Goal: Book appointment/travel/reservation

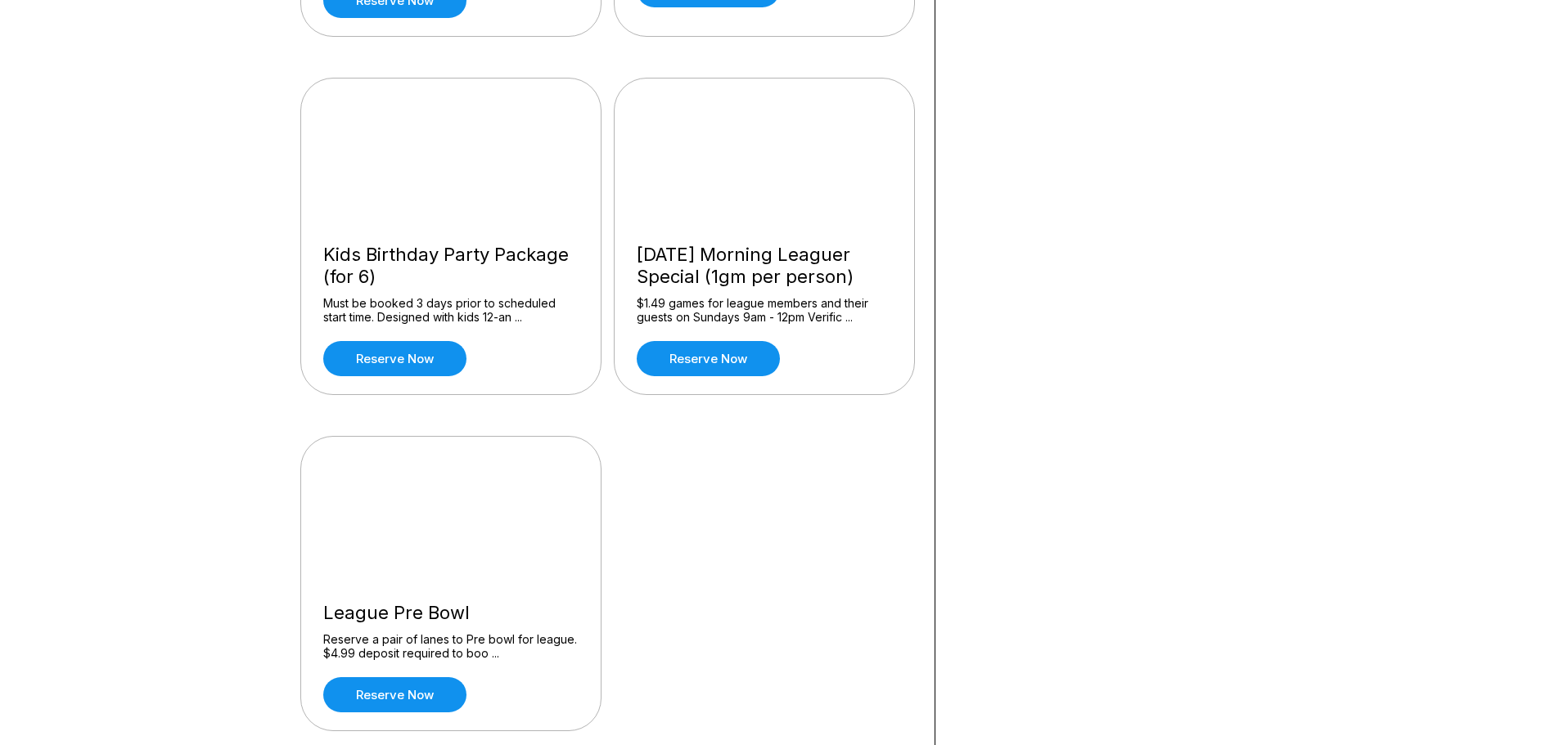
scroll to position [1800, 0]
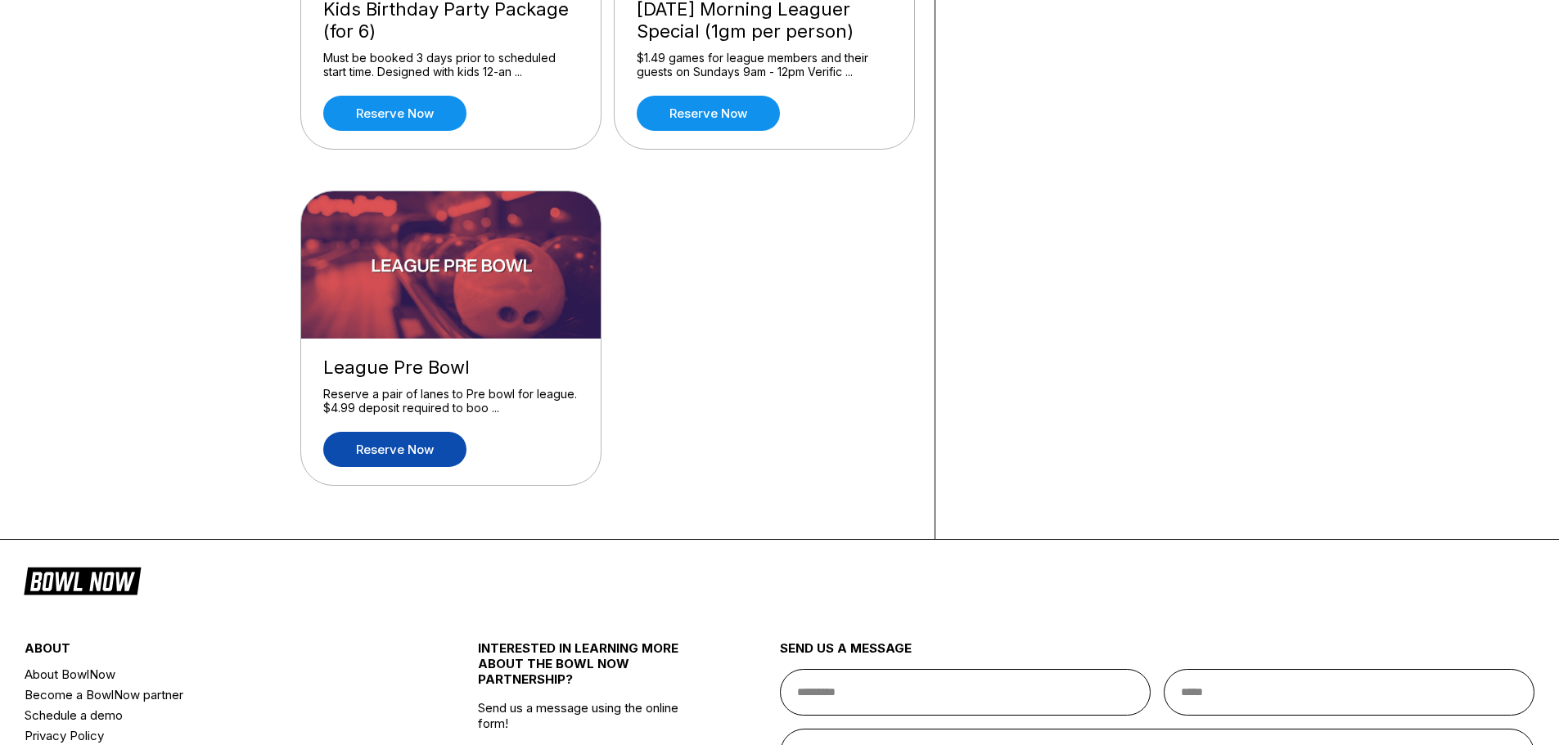
click at [410, 451] on link "Reserve now" at bounding box center [394, 449] width 143 height 35
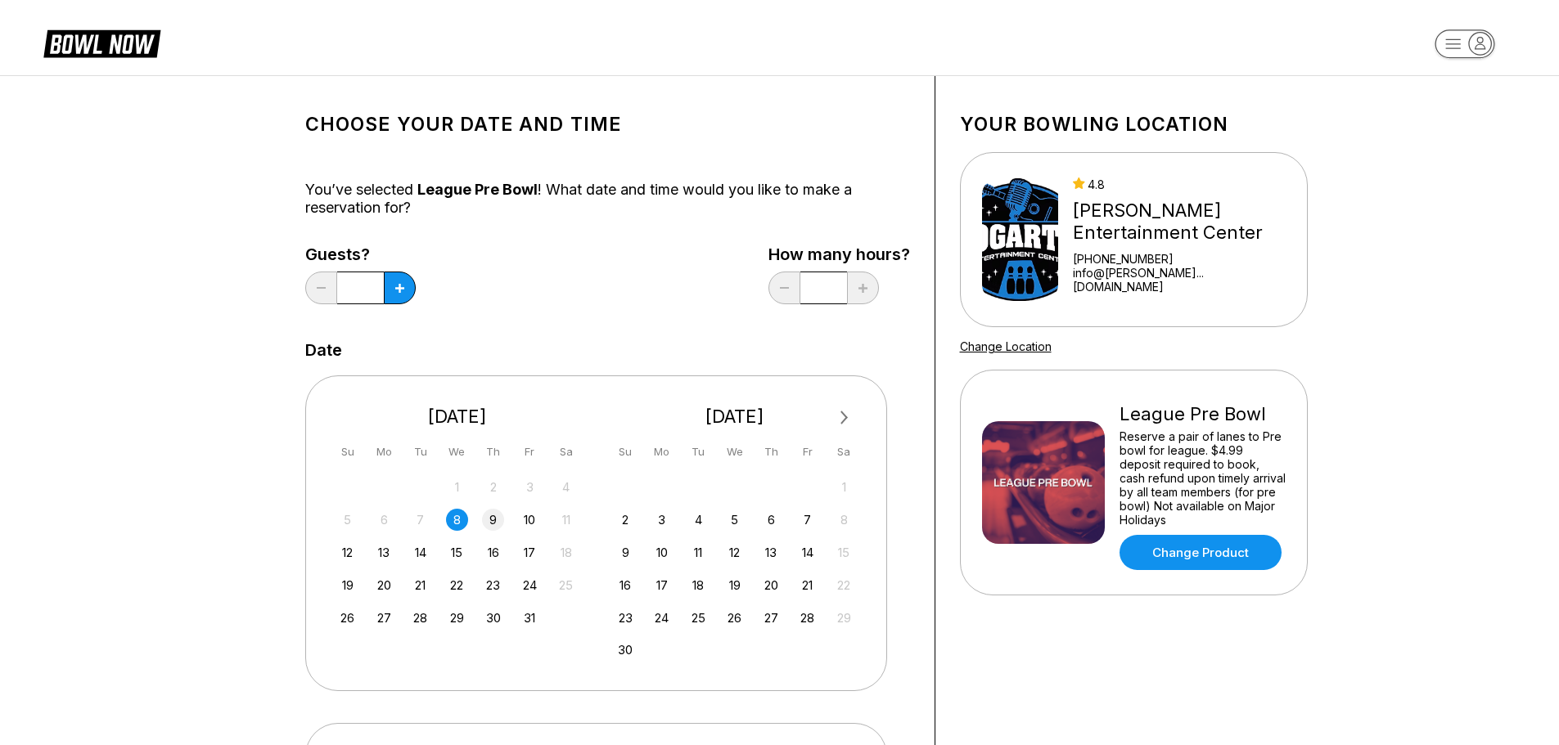
click at [493, 520] on div "9" at bounding box center [493, 520] width 22 height 22
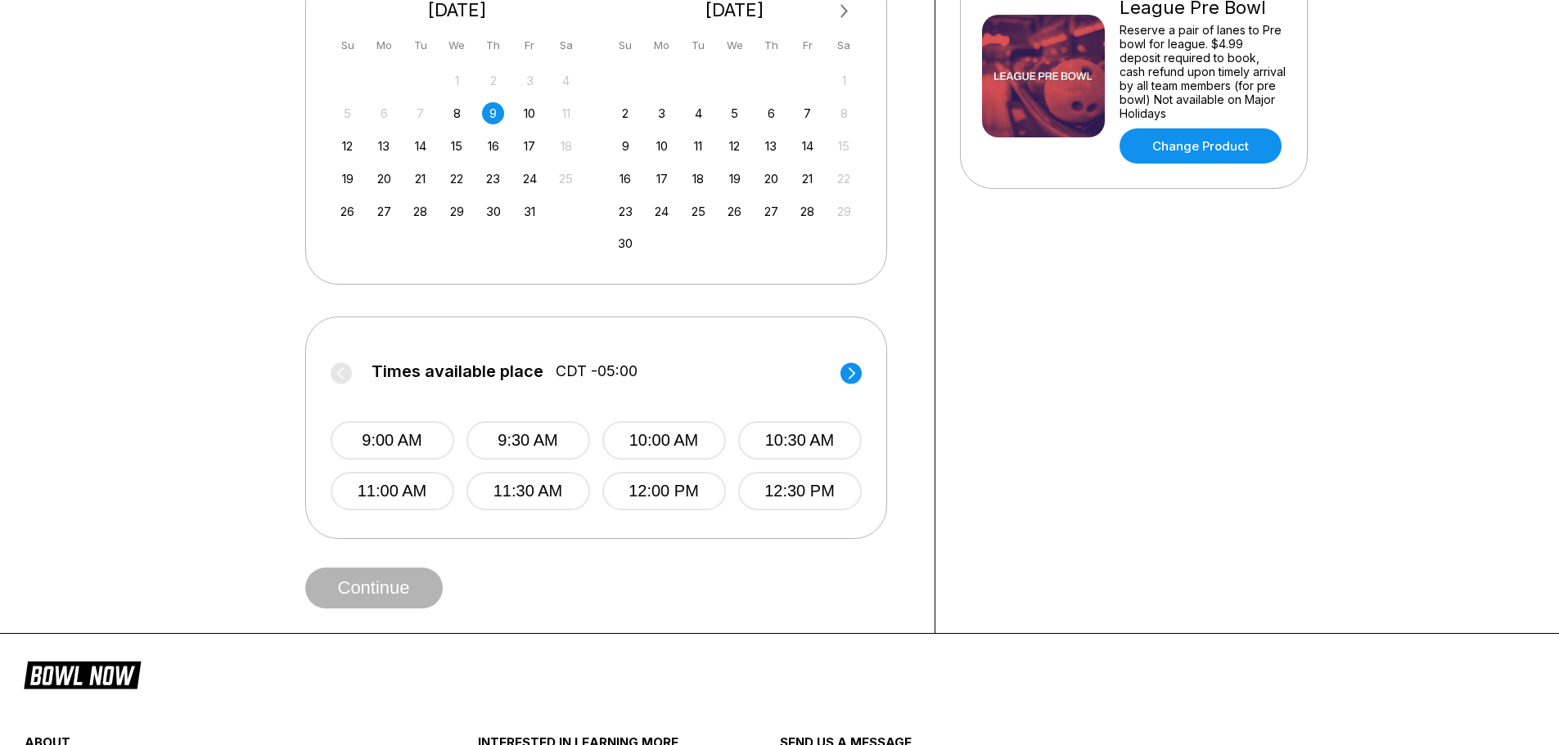
scroll to position [409, 0]
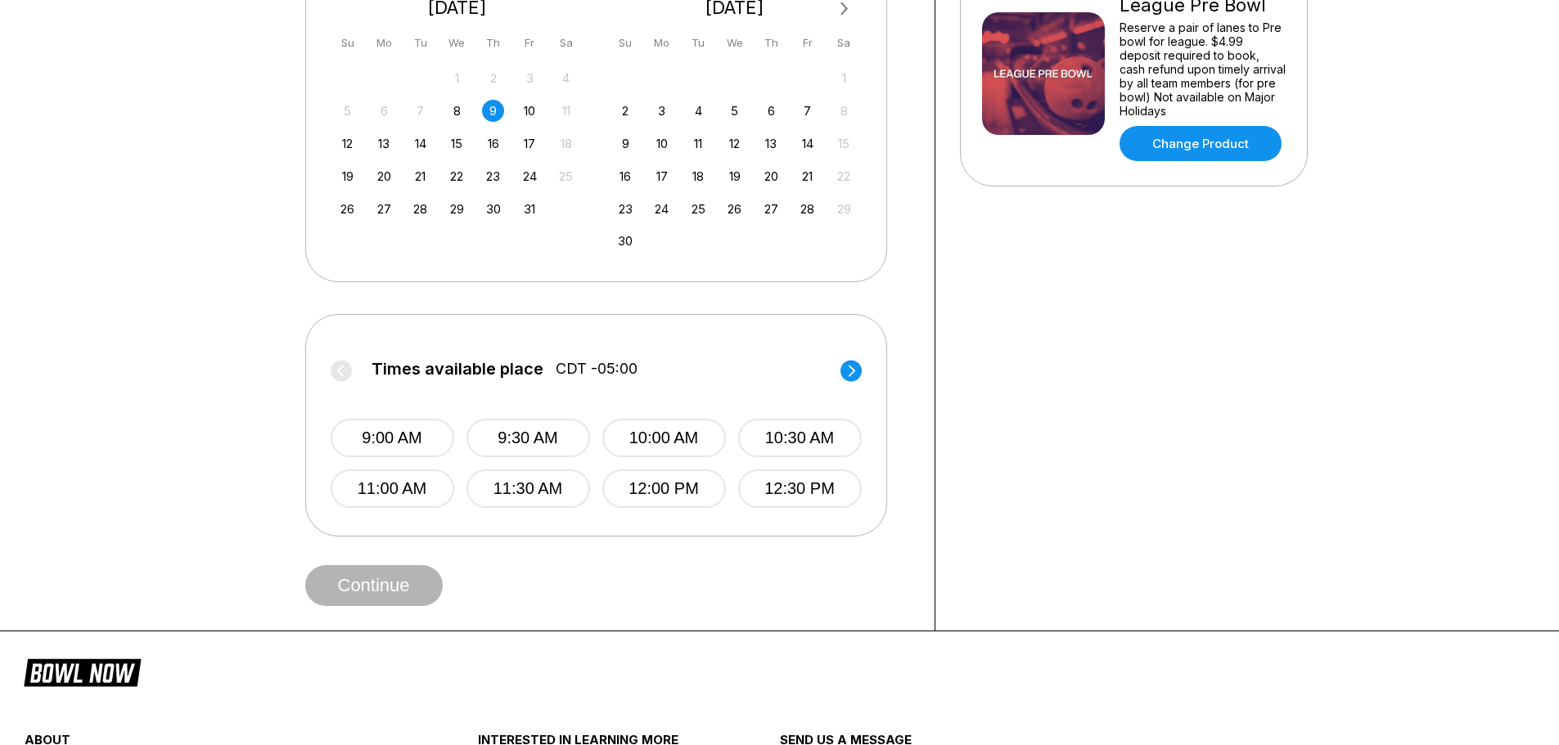
click at [852, 371] on circle at bounding box center [850, 370] width 21 height 21
click at [852, 371] on label "Times available place CDT -05:00" at bounding box center [596, 373] width 531 height 26
click at [337, 364] on circle at bounding box center [341, 370] width 21 height 21
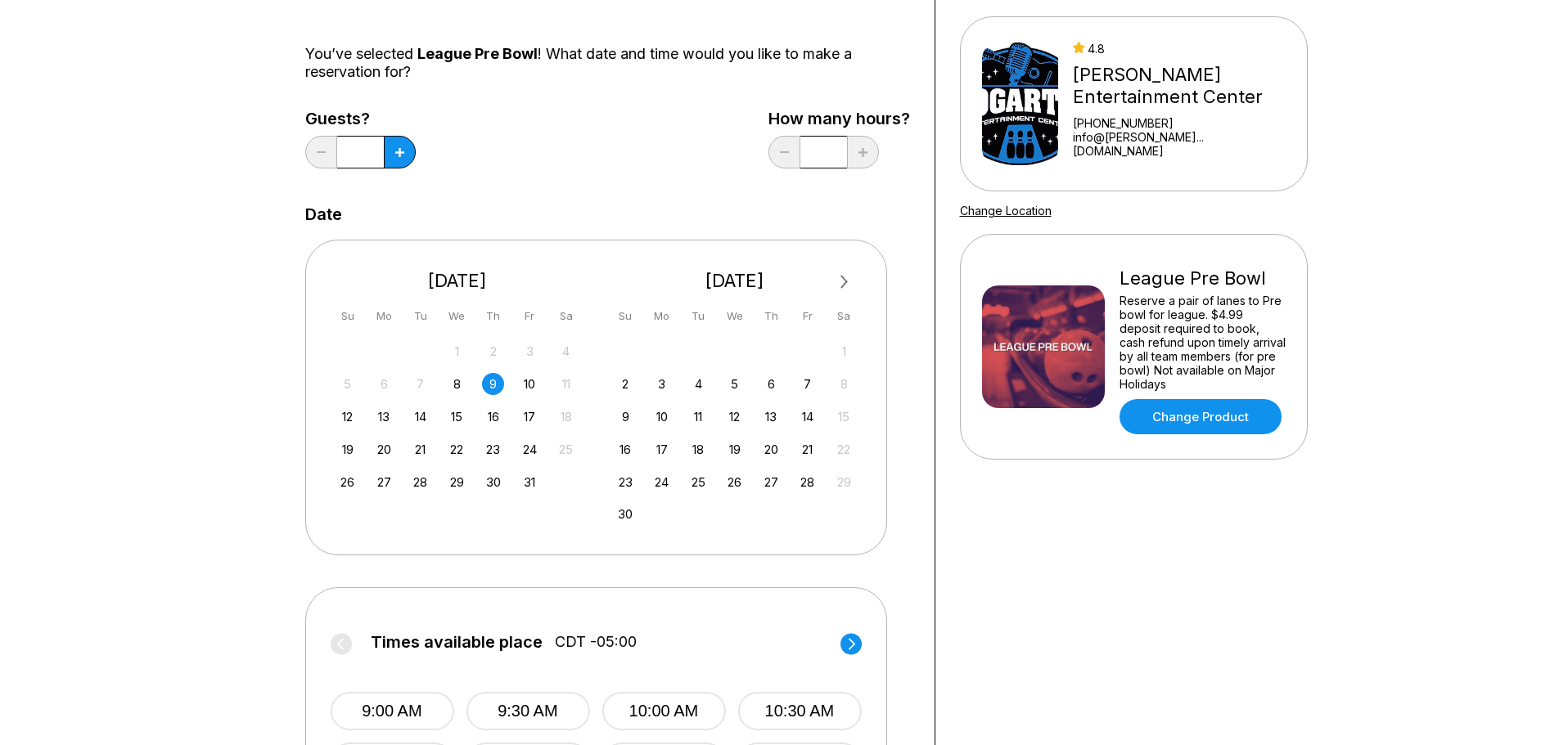
scroll to position [0, 0]
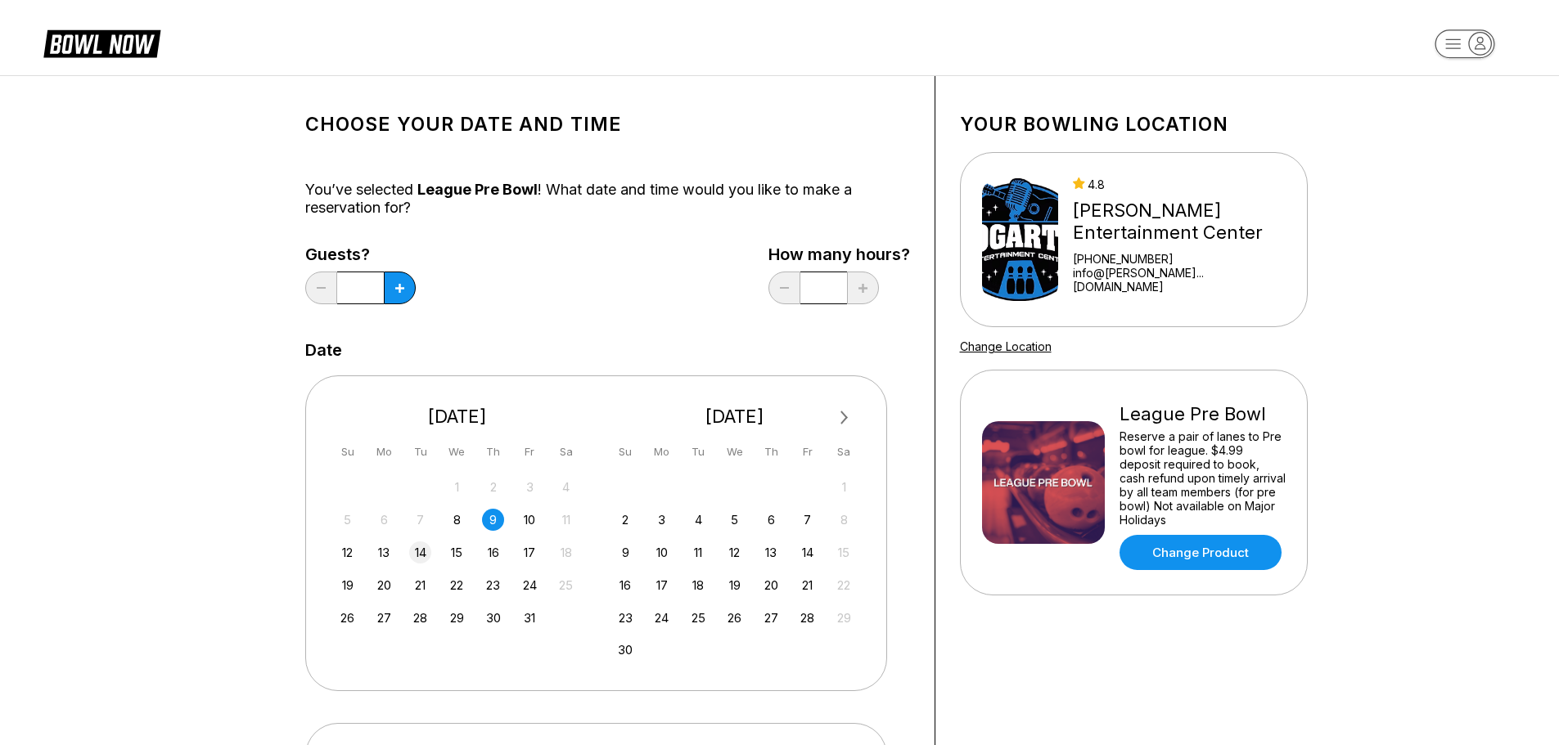
click at [421, 550] on div "14" at bounding box center [420, 553] width 22 height 22
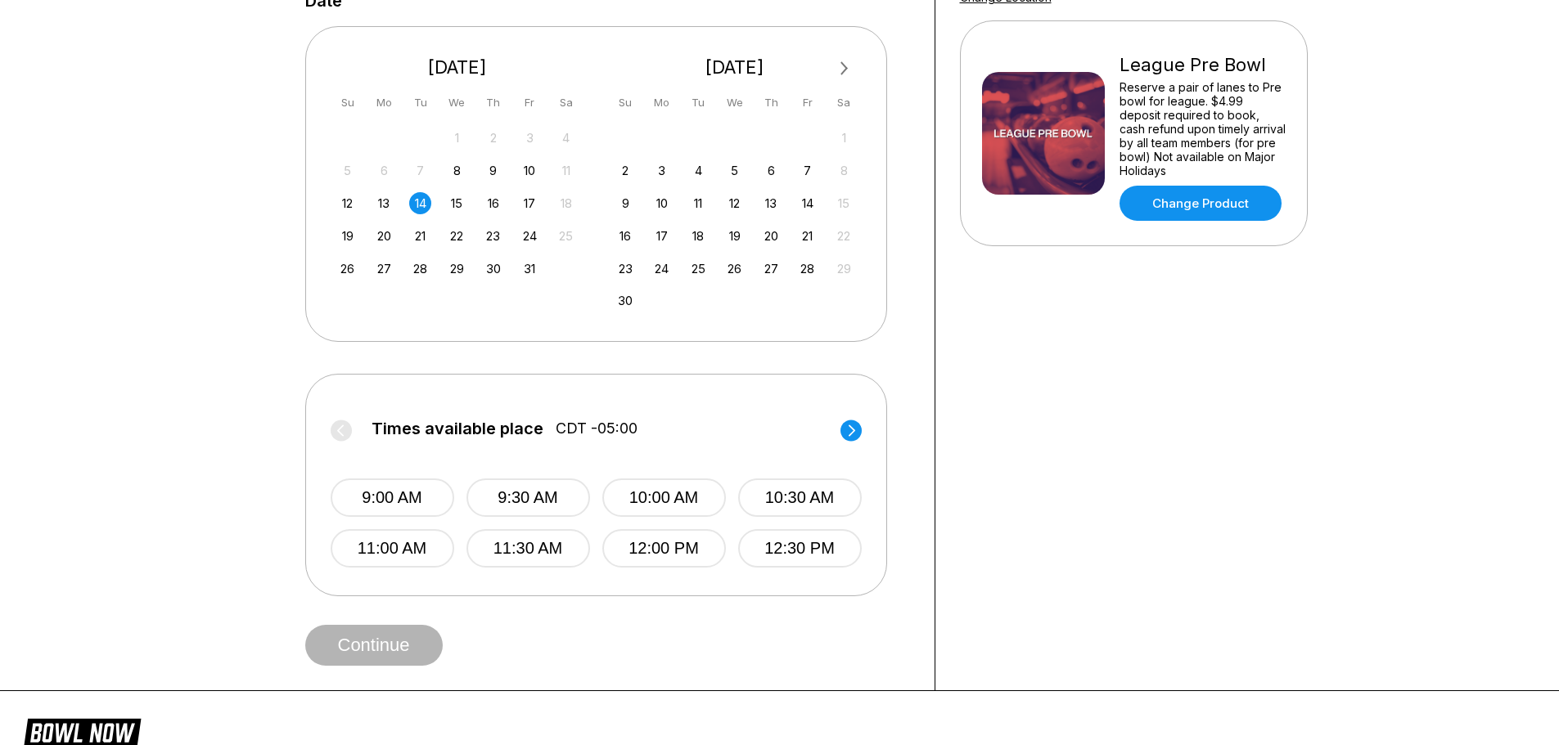
scroll to position [409, 0]
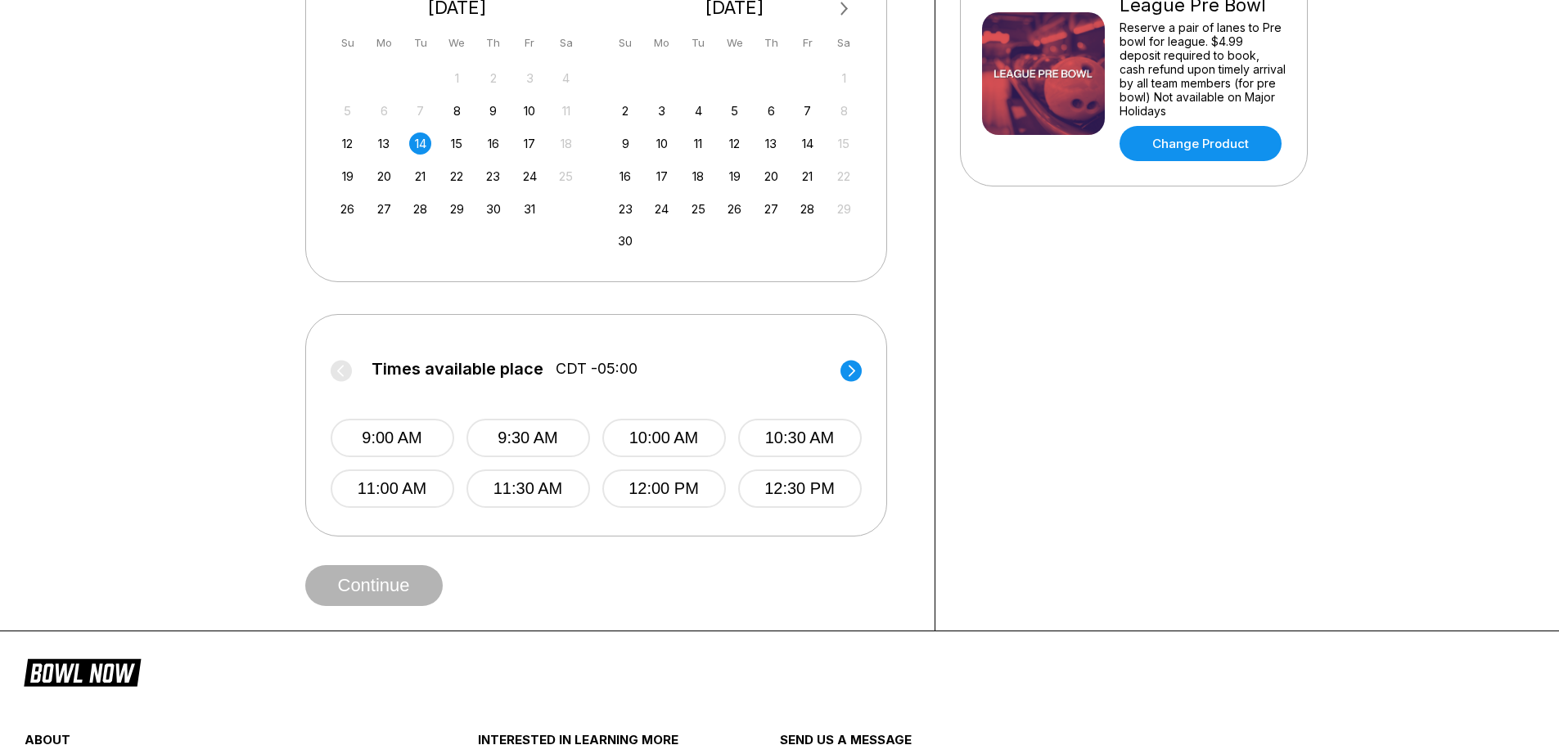
click at [849, 370] on circle at bounding box center [850, 370] width 21 height 21
